Goal: Book appointment/travel/reservation

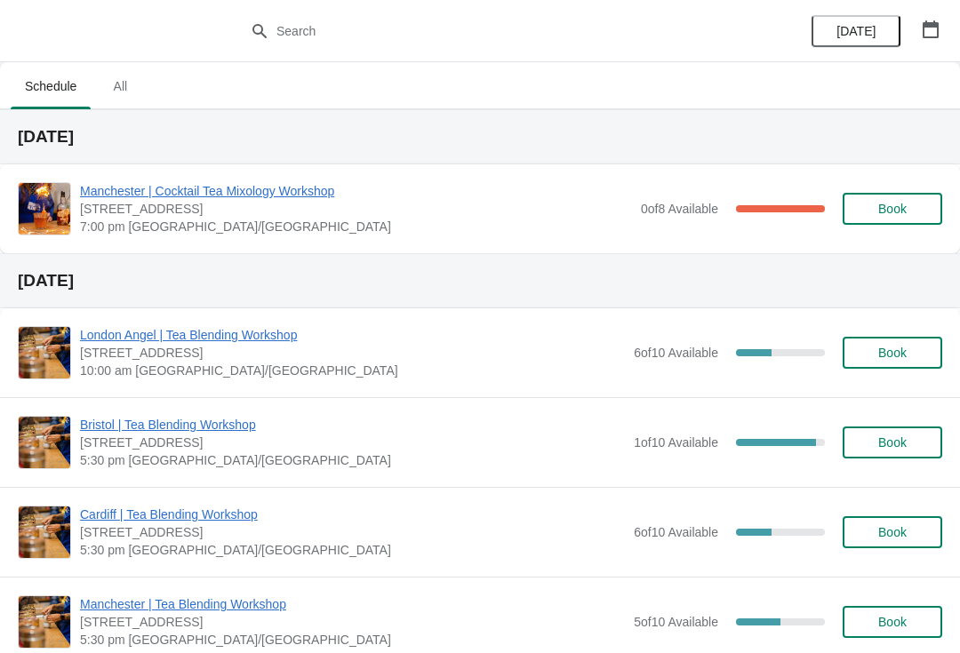
click at [933, 25] on icon "button" at bounding box center [930, 29] width 16 height 18
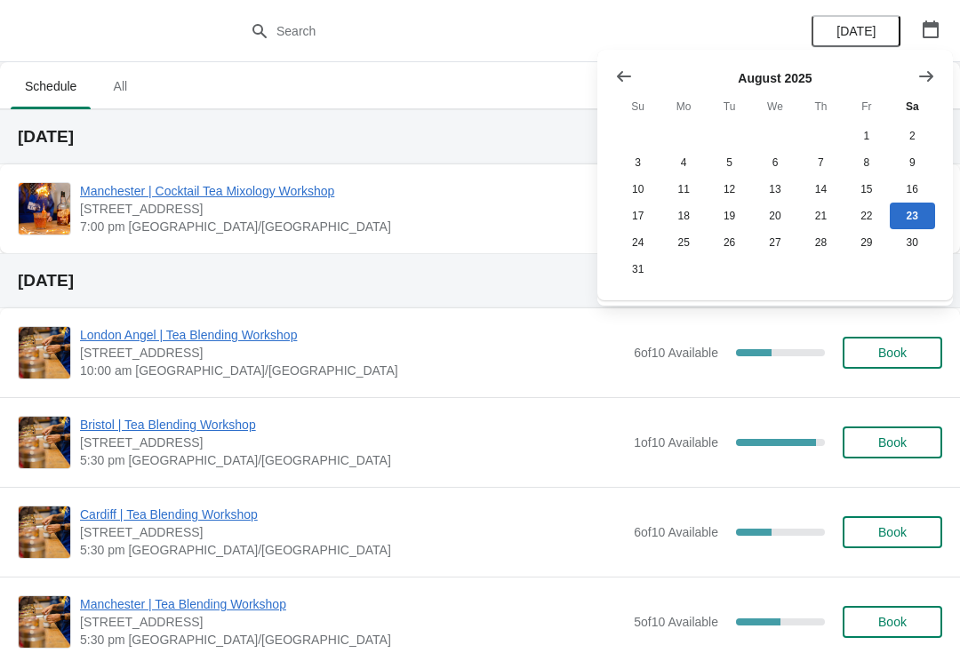
click at [926, 76] on icon "Show next month, September 2025" at bounding box center [926, 75] width 14 height 11
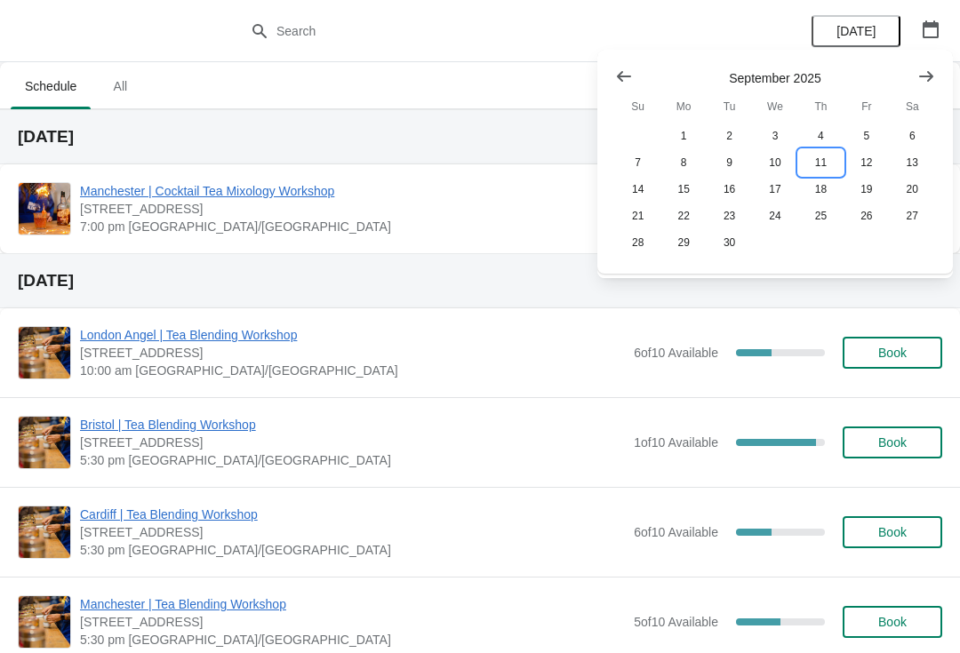
click at [824, 157] on button "11" at bounding box center [820, 162] width 45 height 27
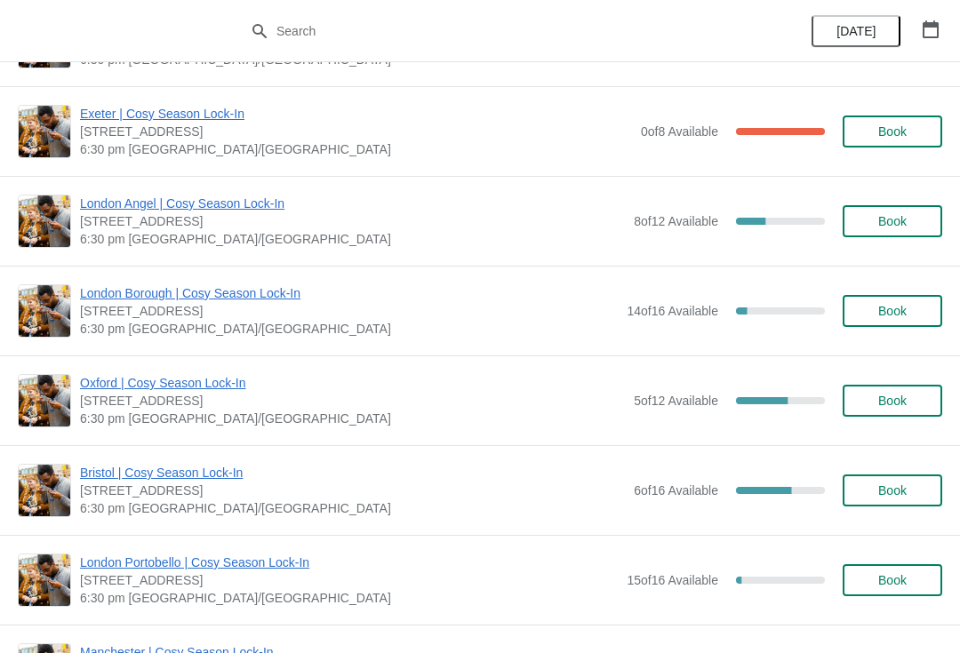
scroll to position [715, 0]
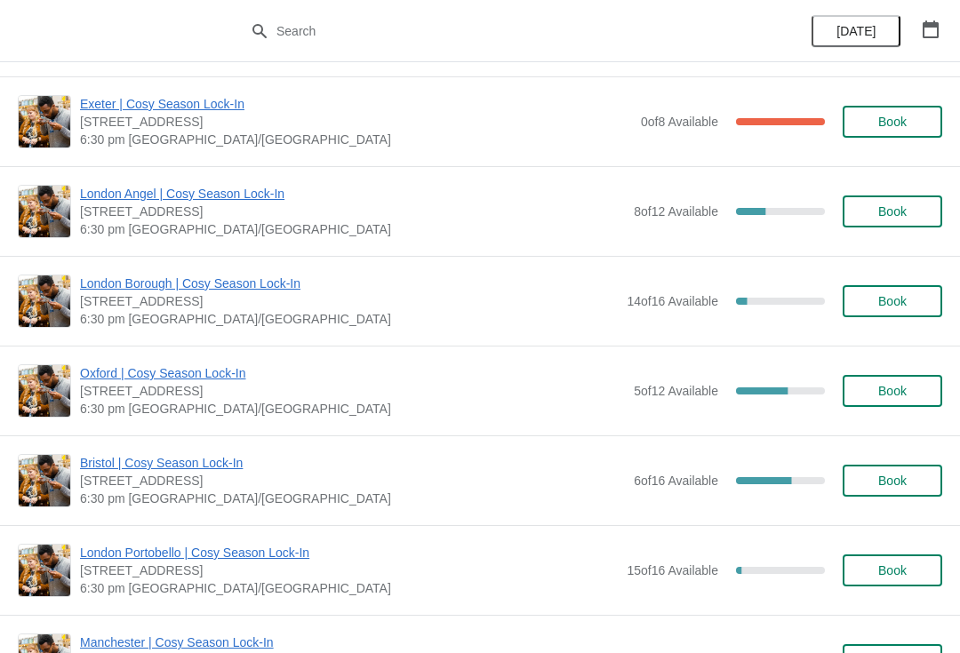
click at [870, 387] on span "Book" at bounding box center [892, 391] width 68 height 14
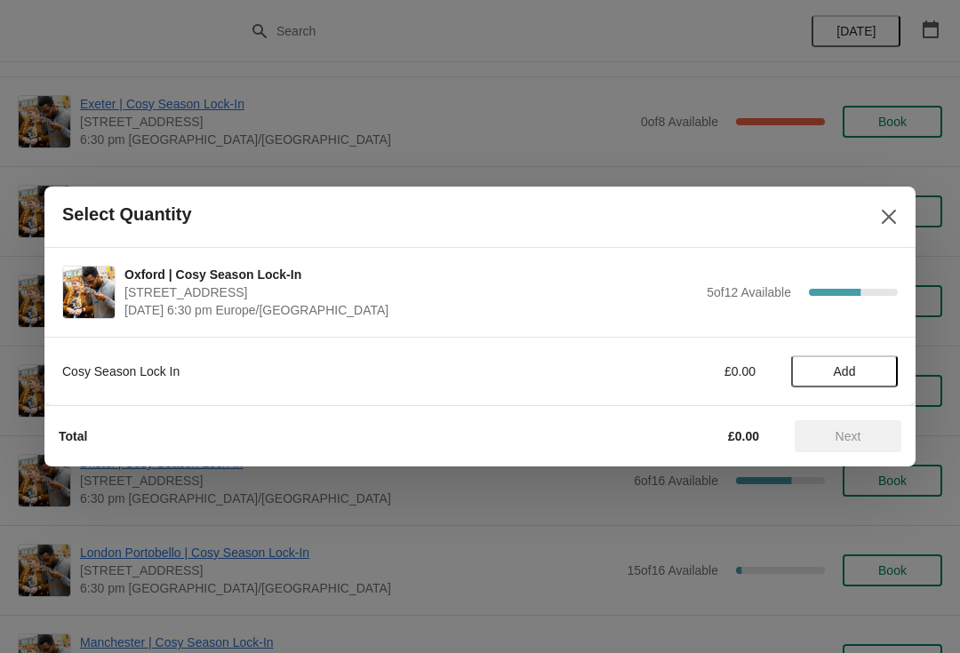
click at [826, 364] on span "Add" at bounding box center [844, 371] width 75 height 14
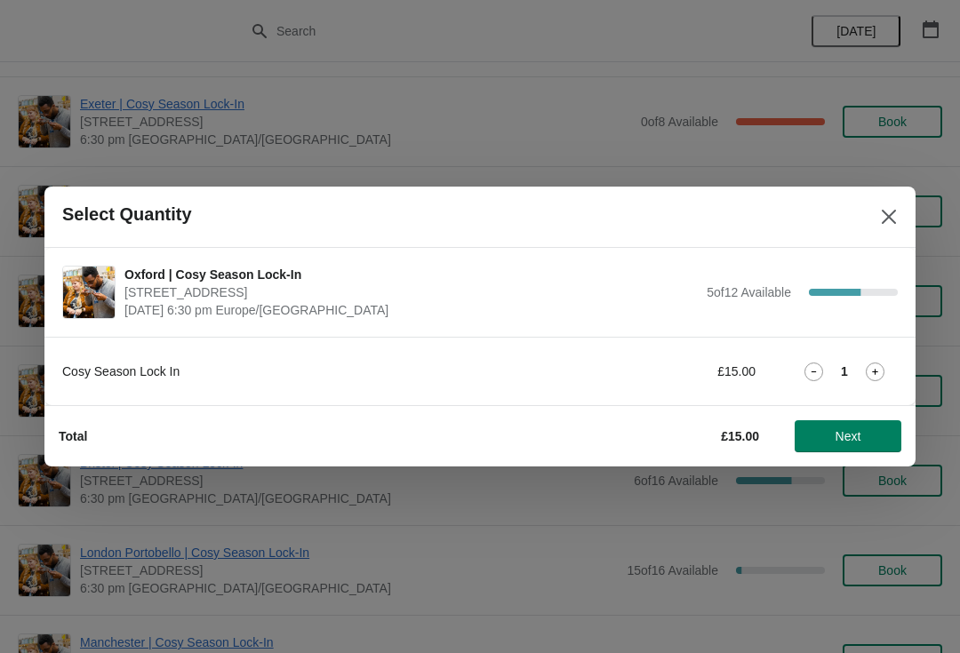
click at [854, 367] on div "1" at bounding box center [844, 372] width 107 height 19
click at [867, 366] on icon at bounding box center [875, 372] width 19 height 19
click at [832, 430] on span "Next" at bounding box center [848, 436] width 78 height 14
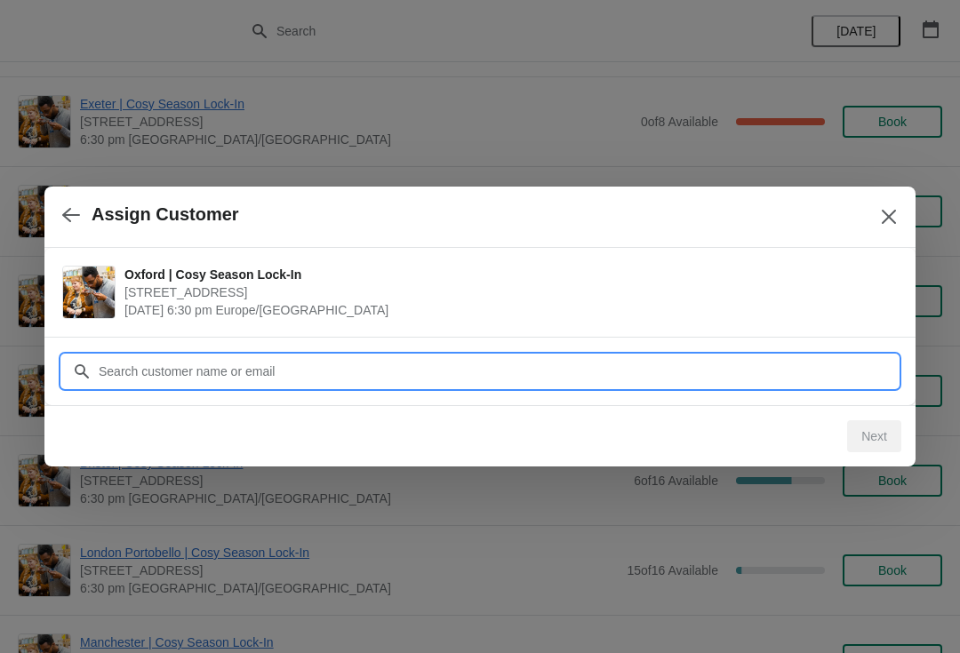
click at [598, 360] on input "Customer" at bounding box center [498, 371] width 800 height 32
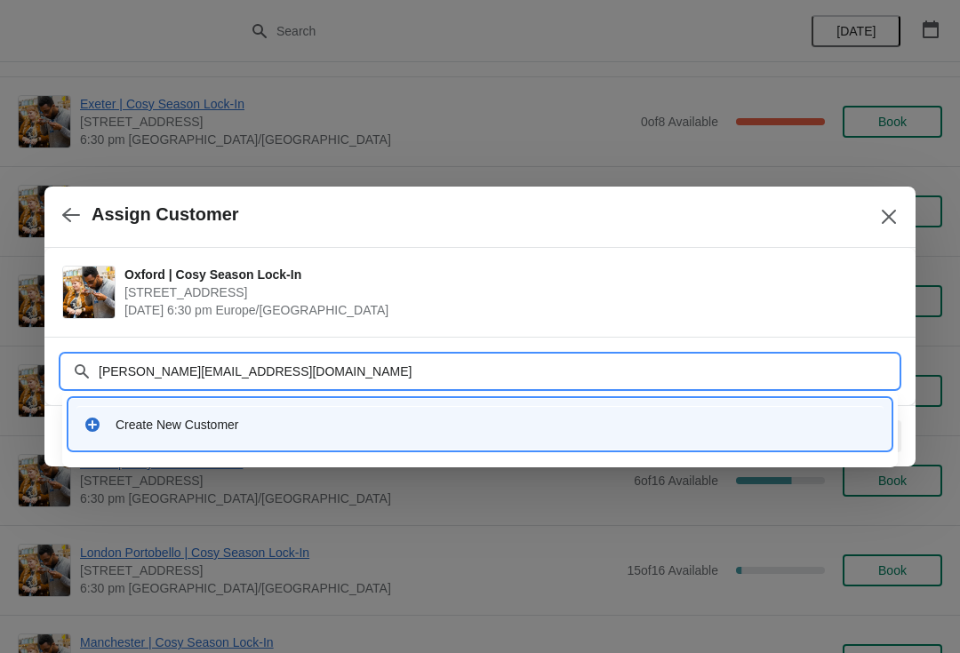
type input "[PERSON_NAME][EMAIL_ADDRESS][DOMAIN_NAME]"
click at [375, 365] on input "[PERSON_NAME][EMAIL_ADDRESS][DOMAIN_NAME]" at bounding box center [498, 371] width 800 height 32
click at [691, 435] on div "Create New Customer" at bounding box center [479, 424] width 807 height 36
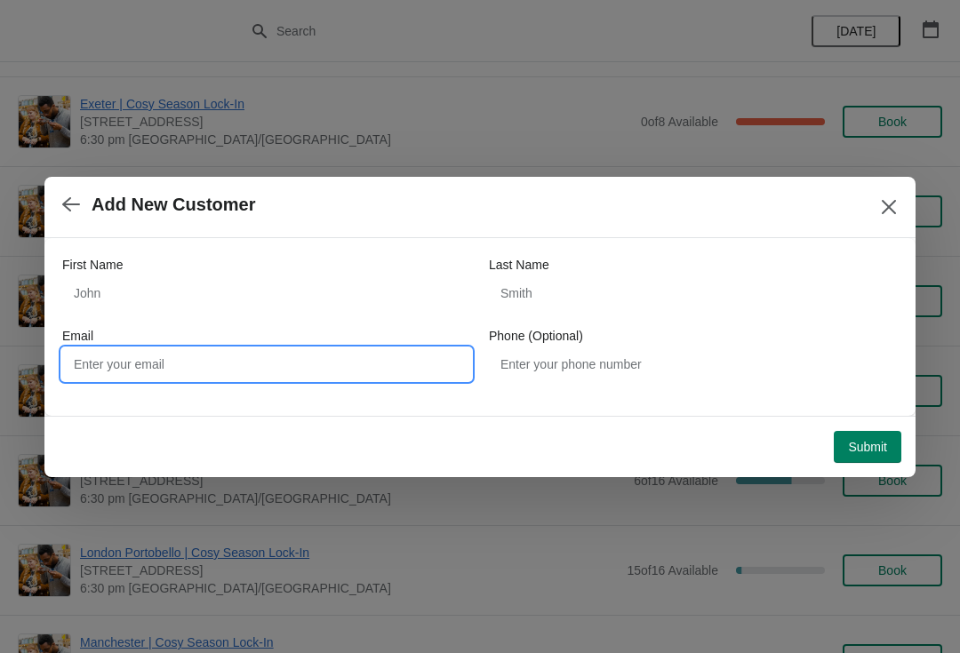
click at [264, 366] on input "Email" at bounding box center [266, 364] width 409 height 32
type input "[PERSON_NAME][EMAIL_ADDRESS][DOMAIN_NAME]"
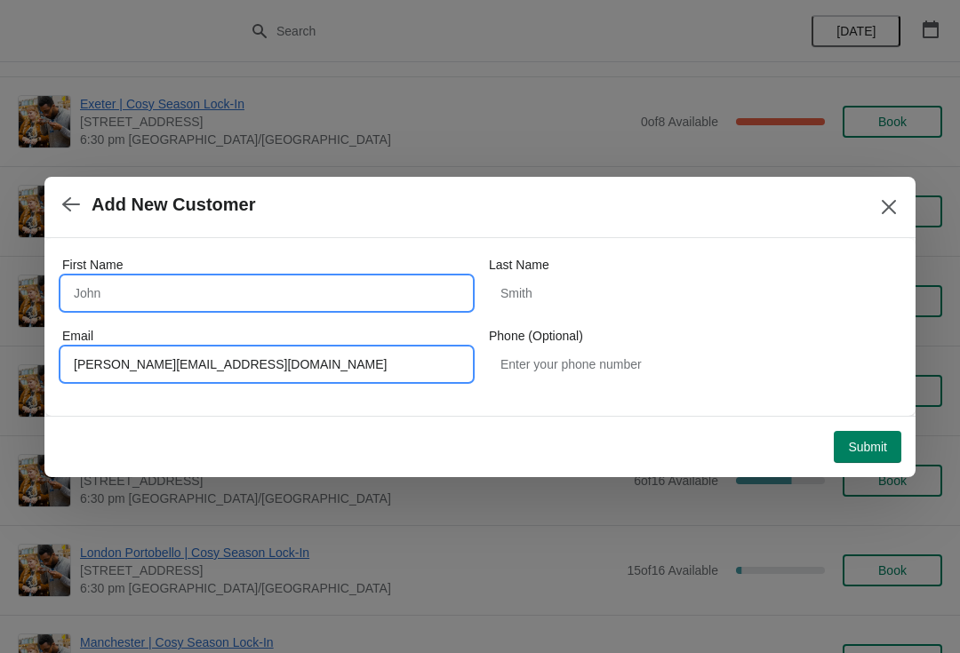
click at [345, 287] on input "First Name" at bounding box center [266, 293] width 409 height 32
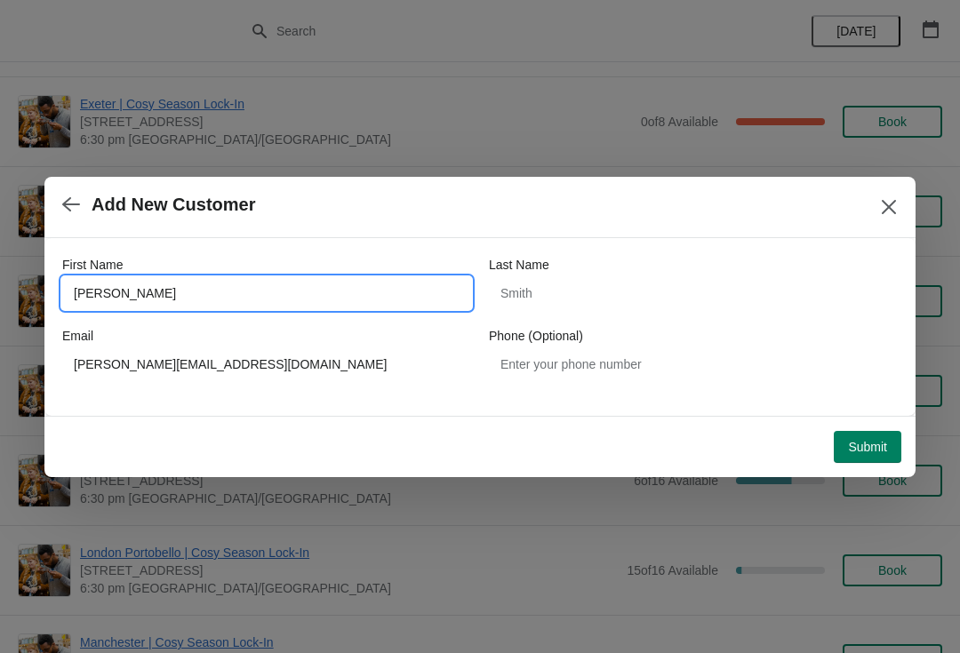
type input "[PERSON_NAME]"
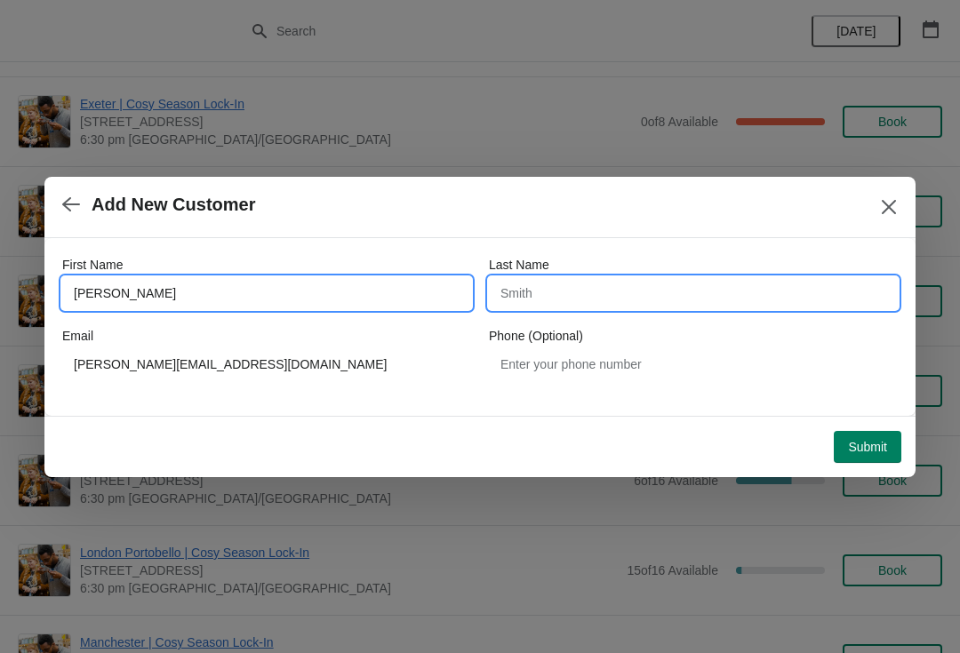
click at [653, 288] on input "Last Name" at bounding box center [693, 293] width 409 height 32
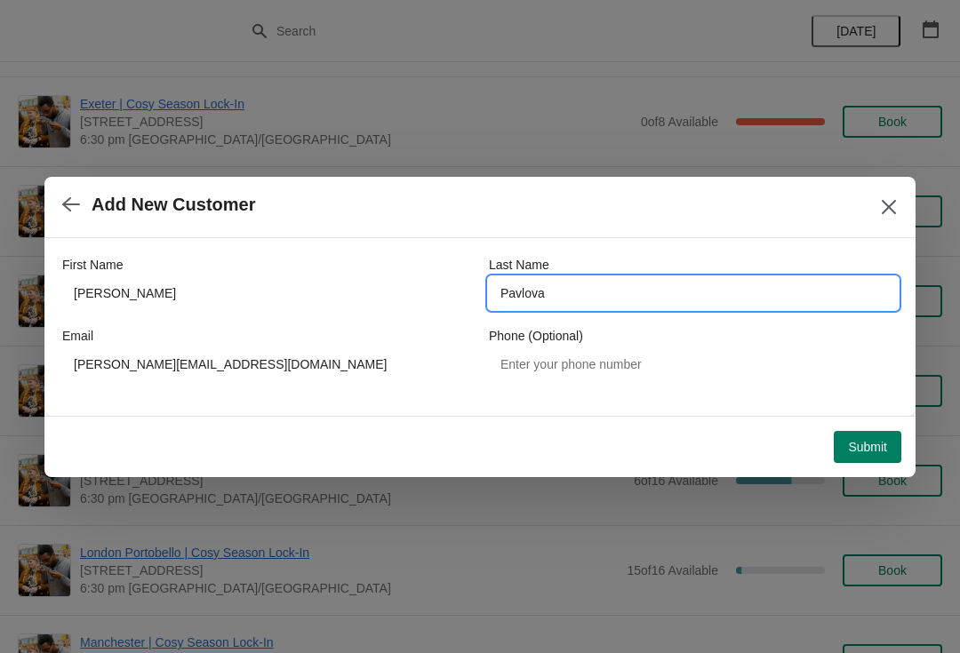
type input "Pavlova"
click at [866, 444] on span "Submit" at bounding box center [867, 447] width 39 height 14
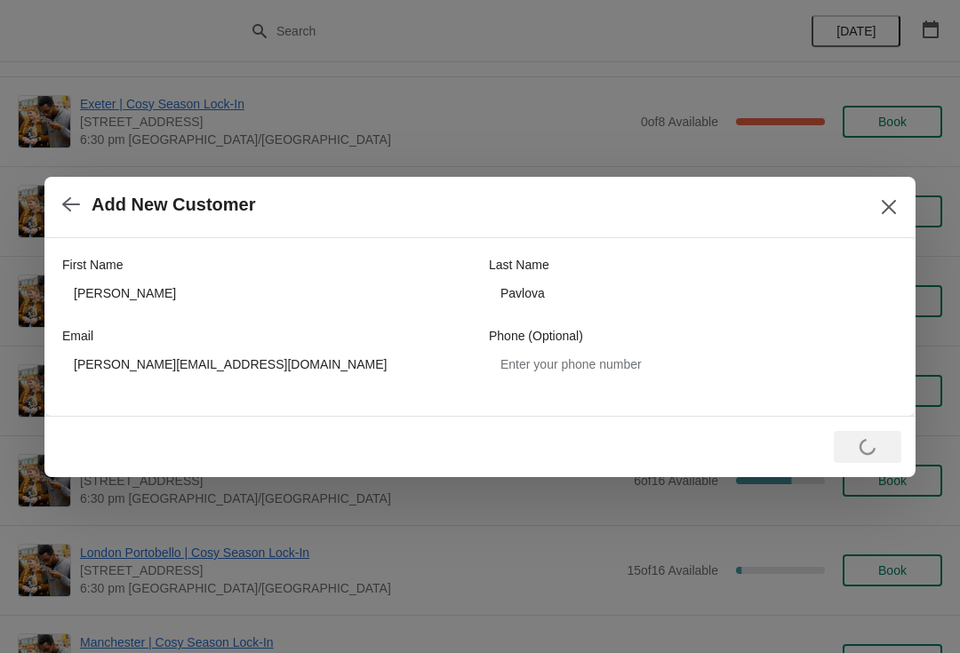
click at [77, 194] on button "button" at bounding box center [71, 205] width 32 height 35
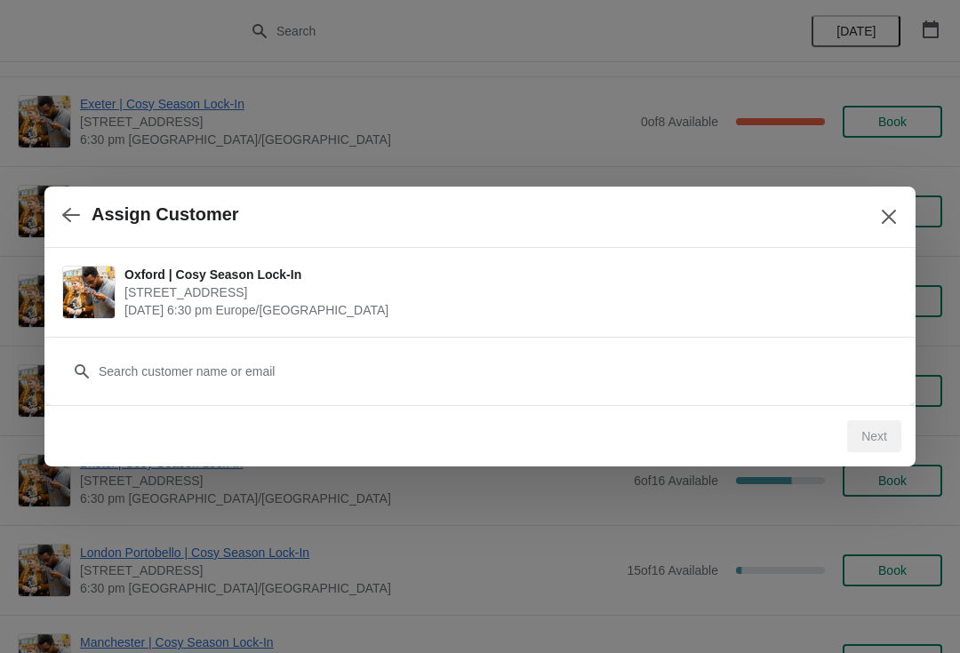
click at [111, 347] on div "Customer" at bounding box center [479, 363] width 835 height 50
click at [159, 347] on div "Customer" at bounding box center [479, 363] width 835 height 50
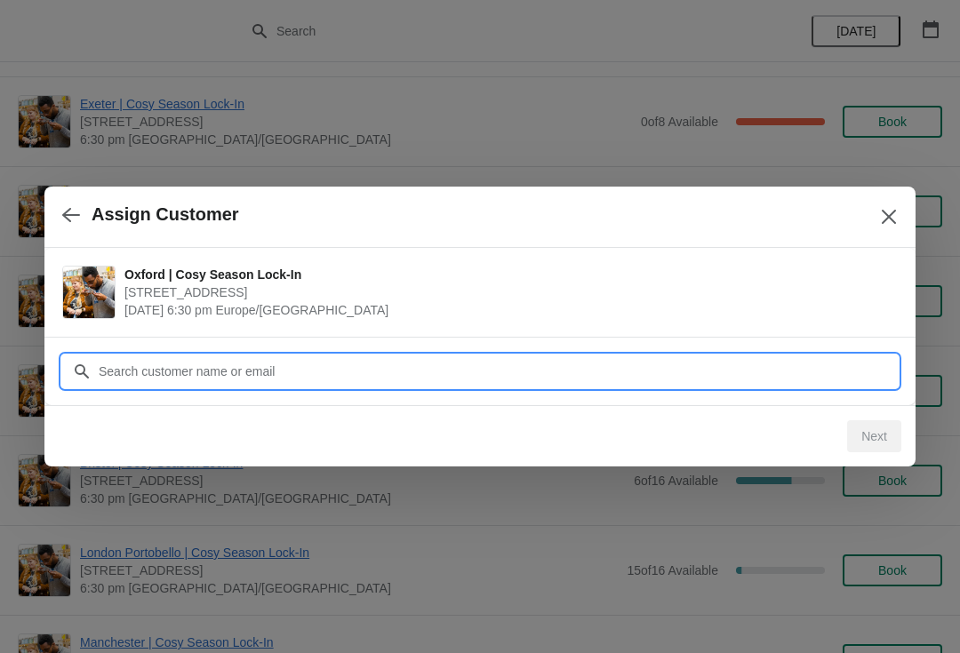
click at [169, 364] on input "Customer" at bounding box center [498, 371] width 800 height 32
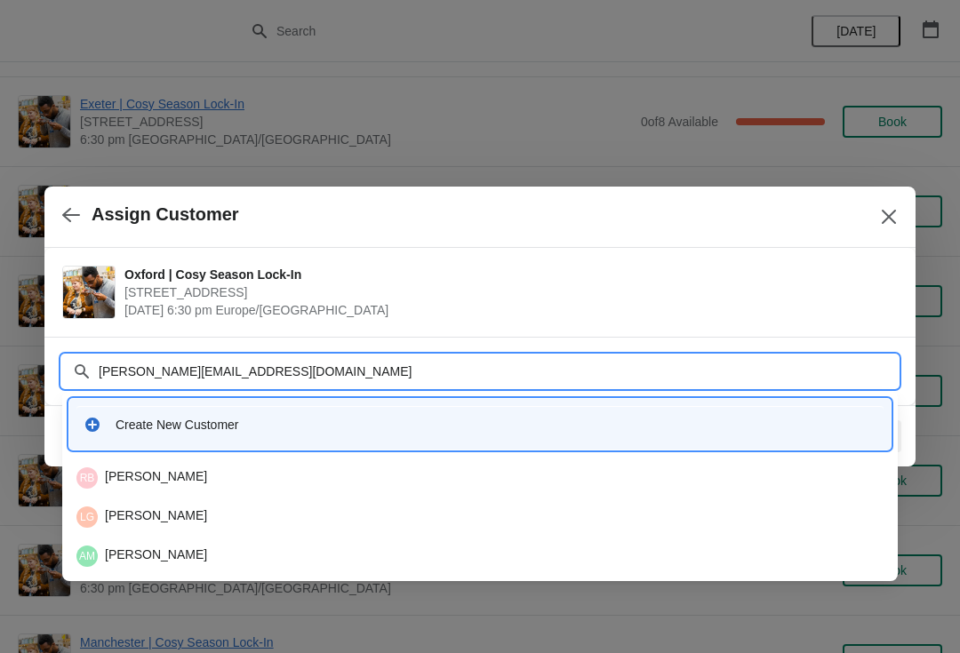
type input "[PERSON_NAME][EMAIL_ADDRESS][DOMAIN_NAME]"
click at [611, 371] on input "[PERSON_NAME][EMAIL_ADDRESS][DOMAIN_NAME]" at bounding box center [498, 371] width 800 height 32
click at [634, 417] on div "Create New Customer" at bounding box center [496, 425] width 761 height 18
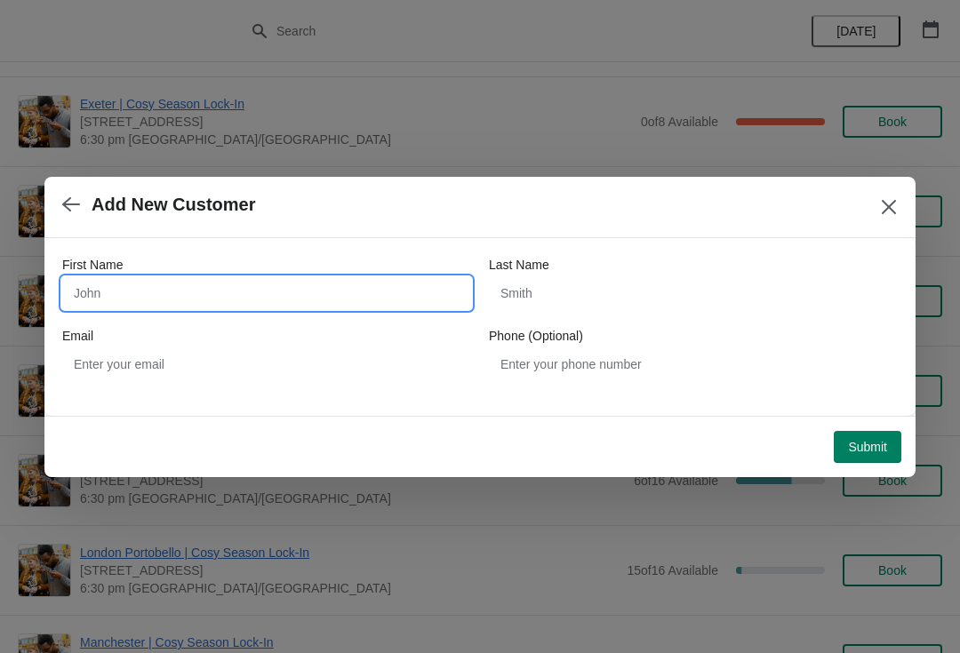
click at [328, 277] on input "First Name" at bounding box center [266, 293] width 409 height 32
type input "[PERSON_NAME]"
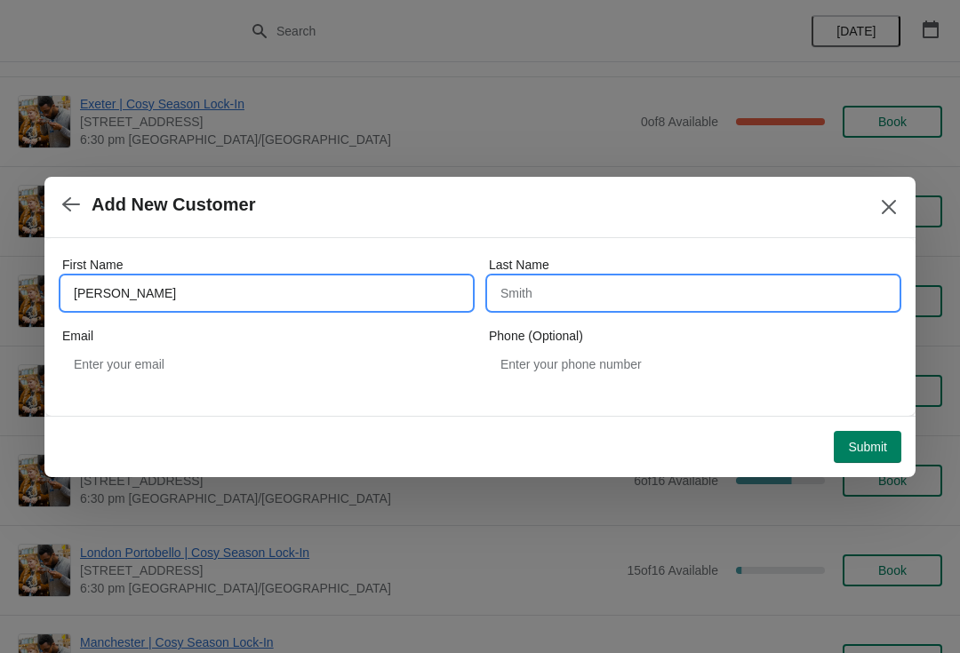
click at [651, 300] on input "Last Name" at bounding box center [693, 293] width 409 height 32
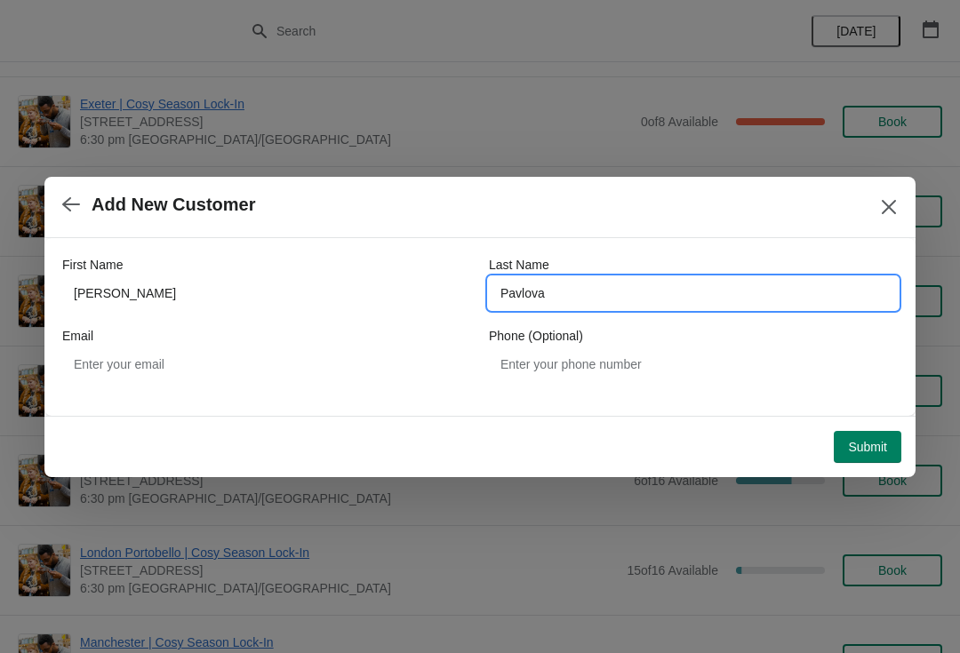
type input "Pavlova"
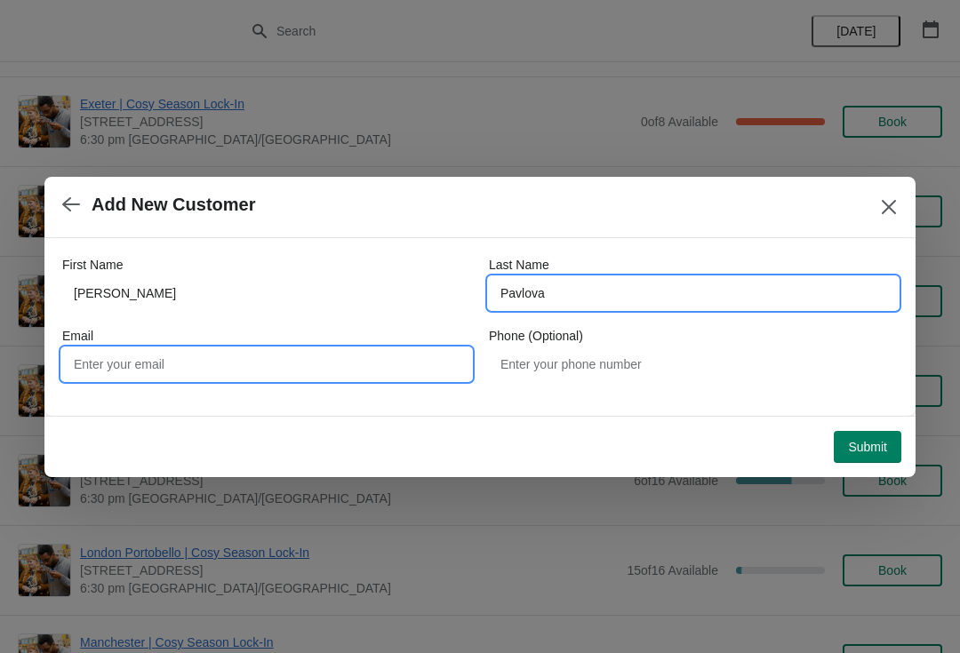
click at [276, 371] on input "Email" at bounding box center [266, 364] width 409 height 32
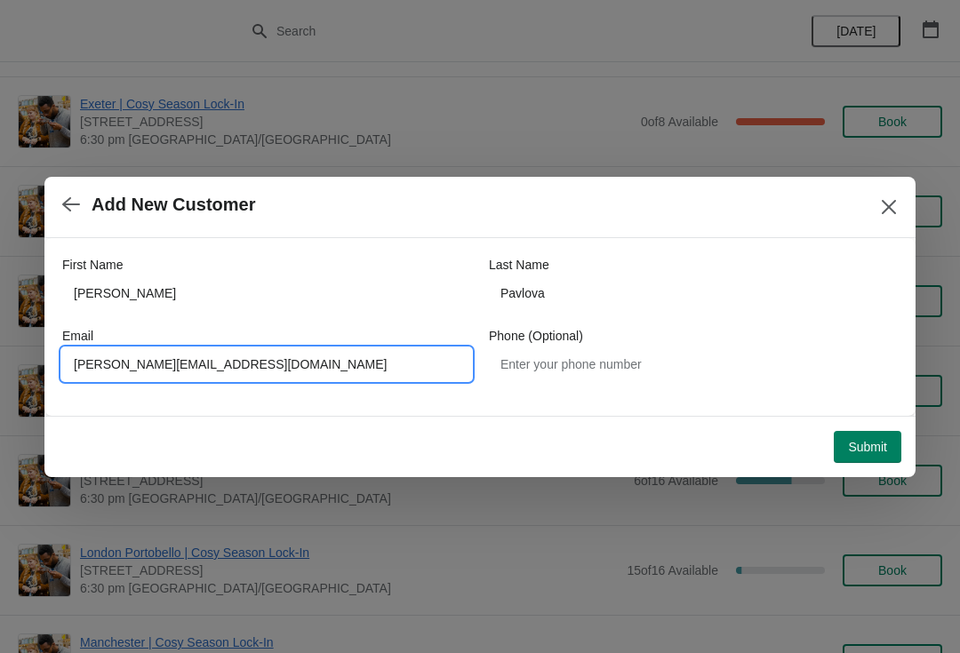
type input "[PERSON_NAME][EMAIL_ADDRESS][DOMAIN_NAME]"
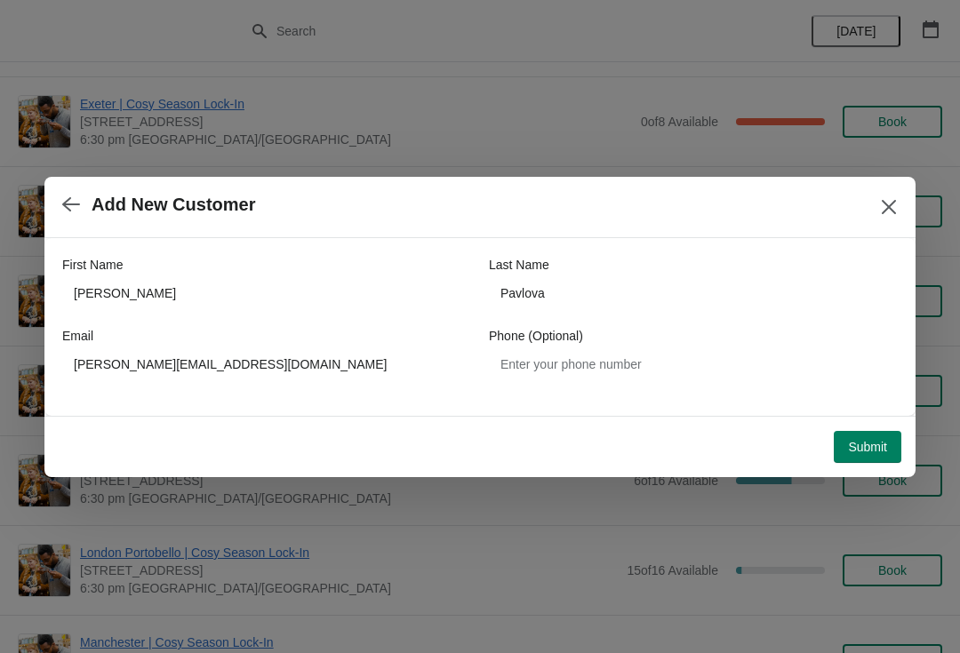
click at [850, 454] on span "Submit" at bounding box center [867, 447] width 39 height 14
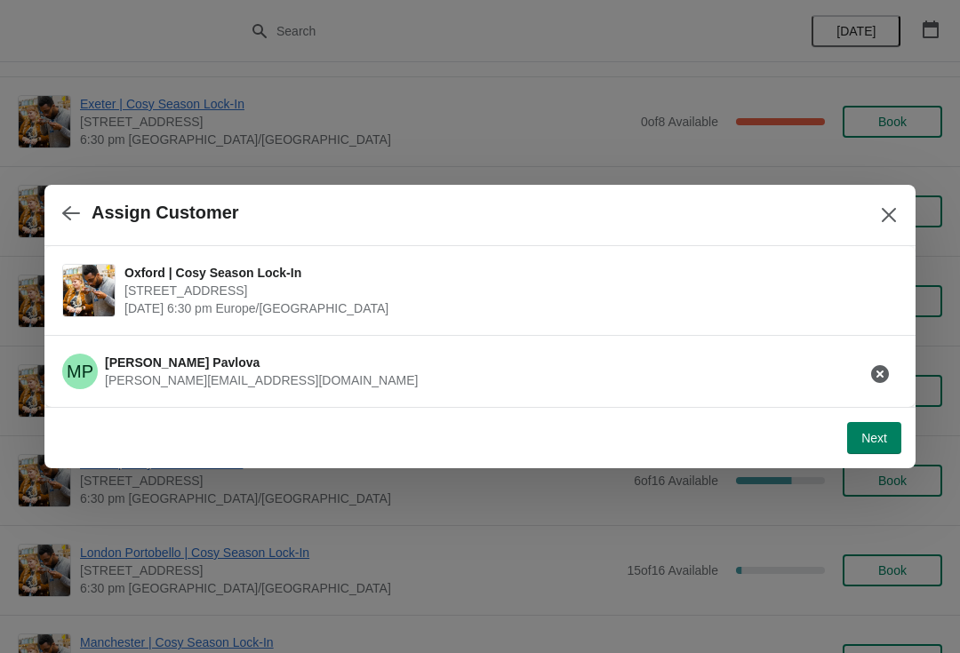
click at [666, 307] on span "[DATE] 6:30 pm Europe/[GEOGRAPHIC_DATA]" at bounding box center [506, 308] width 764 height 18
click at [854, 445] on button "Next" at bounding box center [874, 438] width 54 height 32
select select "No"
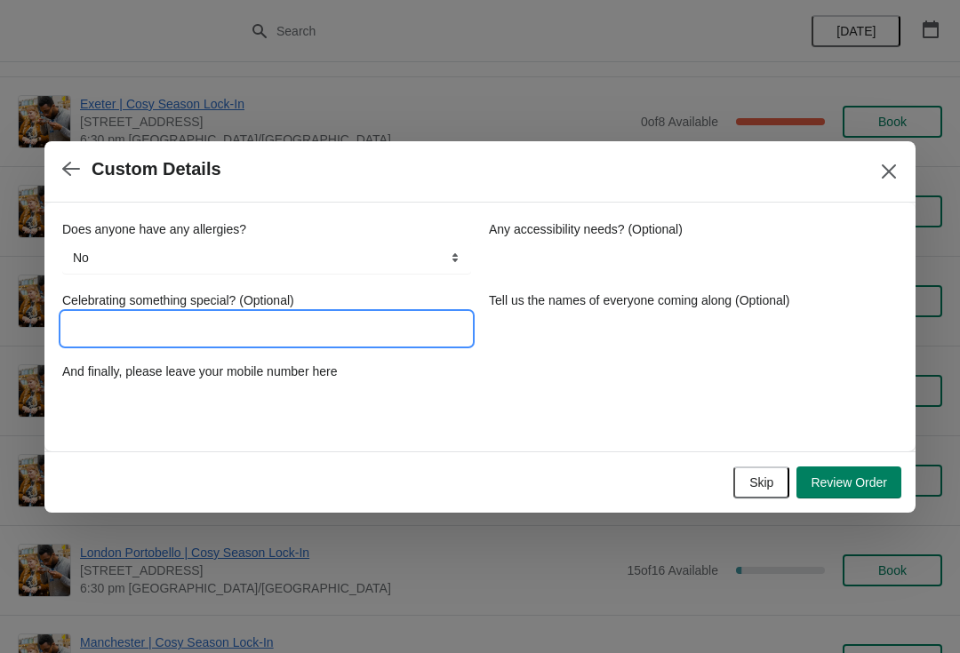
click at [339, 333] on input "Celebrating something special? (Optional)" at bounding box center [266, 329] width 409 height 32
type input "No"
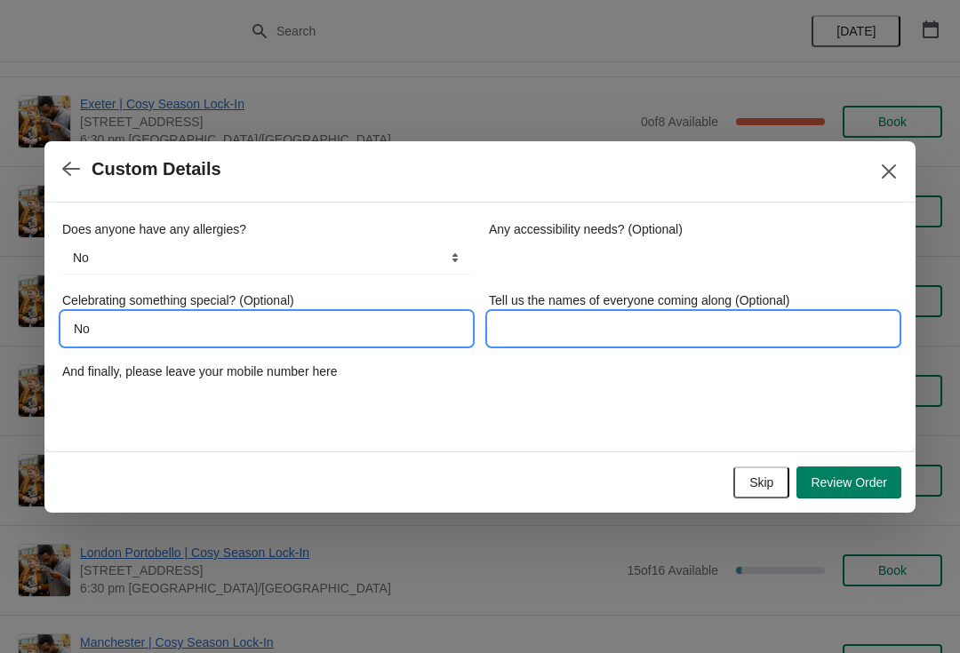
click at [722, 332] on input "Tell us the names of everyone coming along (Optional)" at bounding box center [693, 329] width 409 height 32
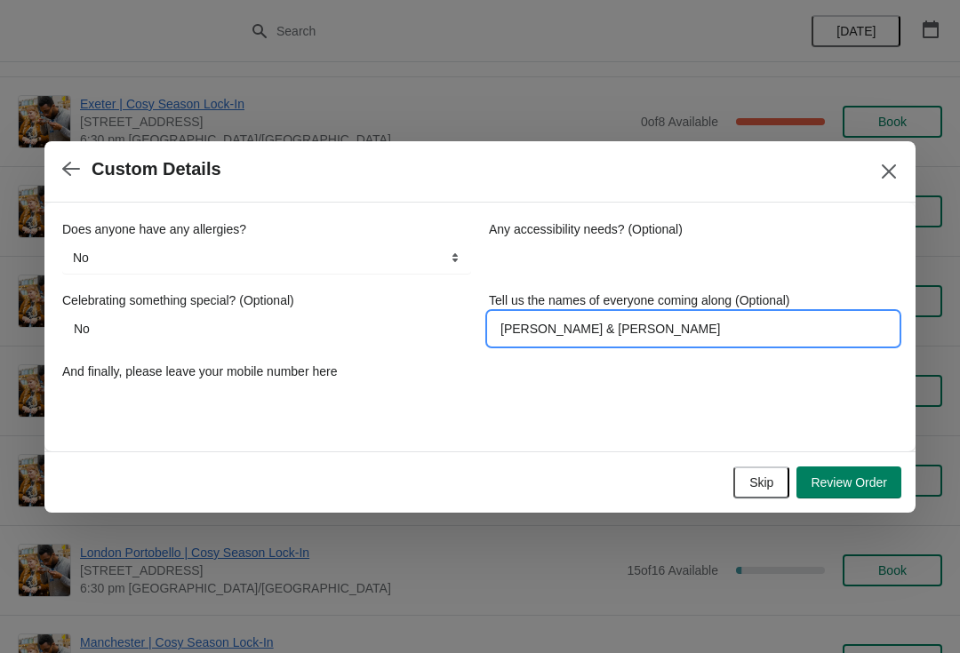
type input "[PERSON_NAME] & [PERSON_NAME]"
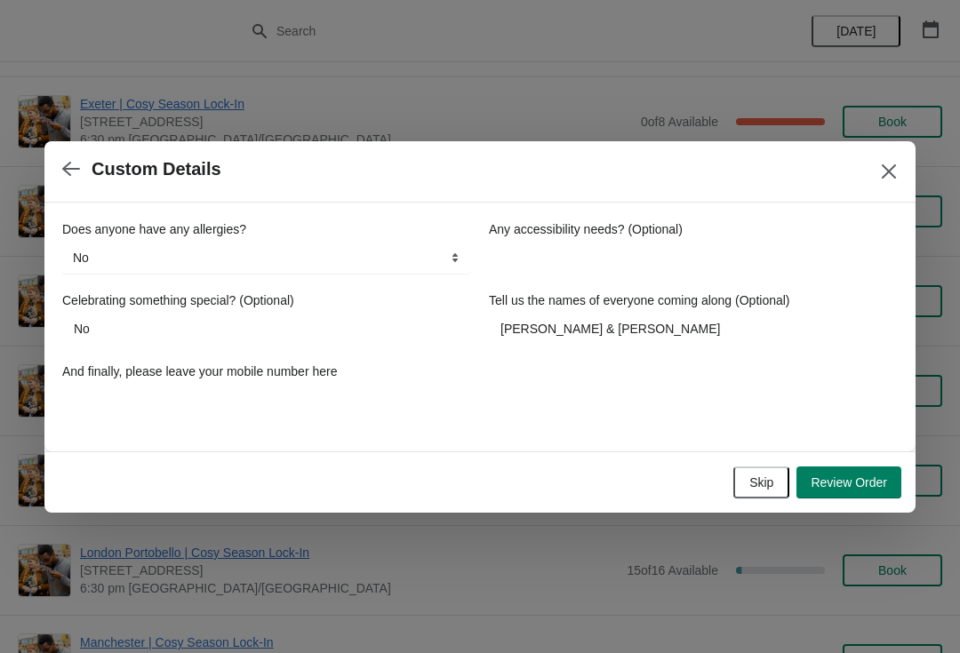
click at [834, 483] on span "Review Order" at bounding box center [848, 482] width 76 height 14
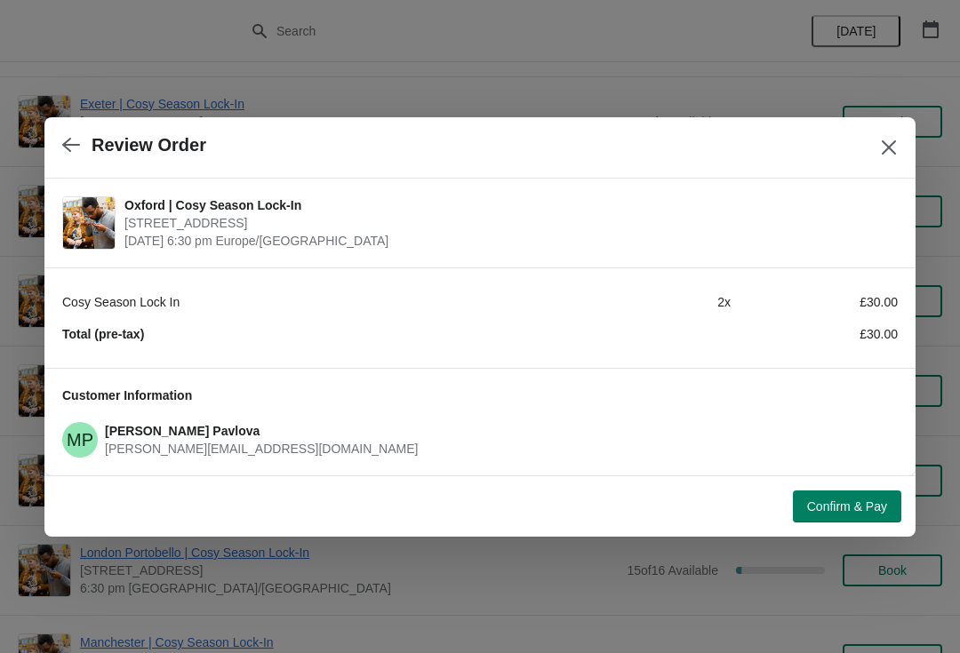
click at [839, 499] on span "Confirm & Pay" at bounding box center [847, 506] width 80 height 14
